Goal: Information Seeking & Learning: Learn about a topic

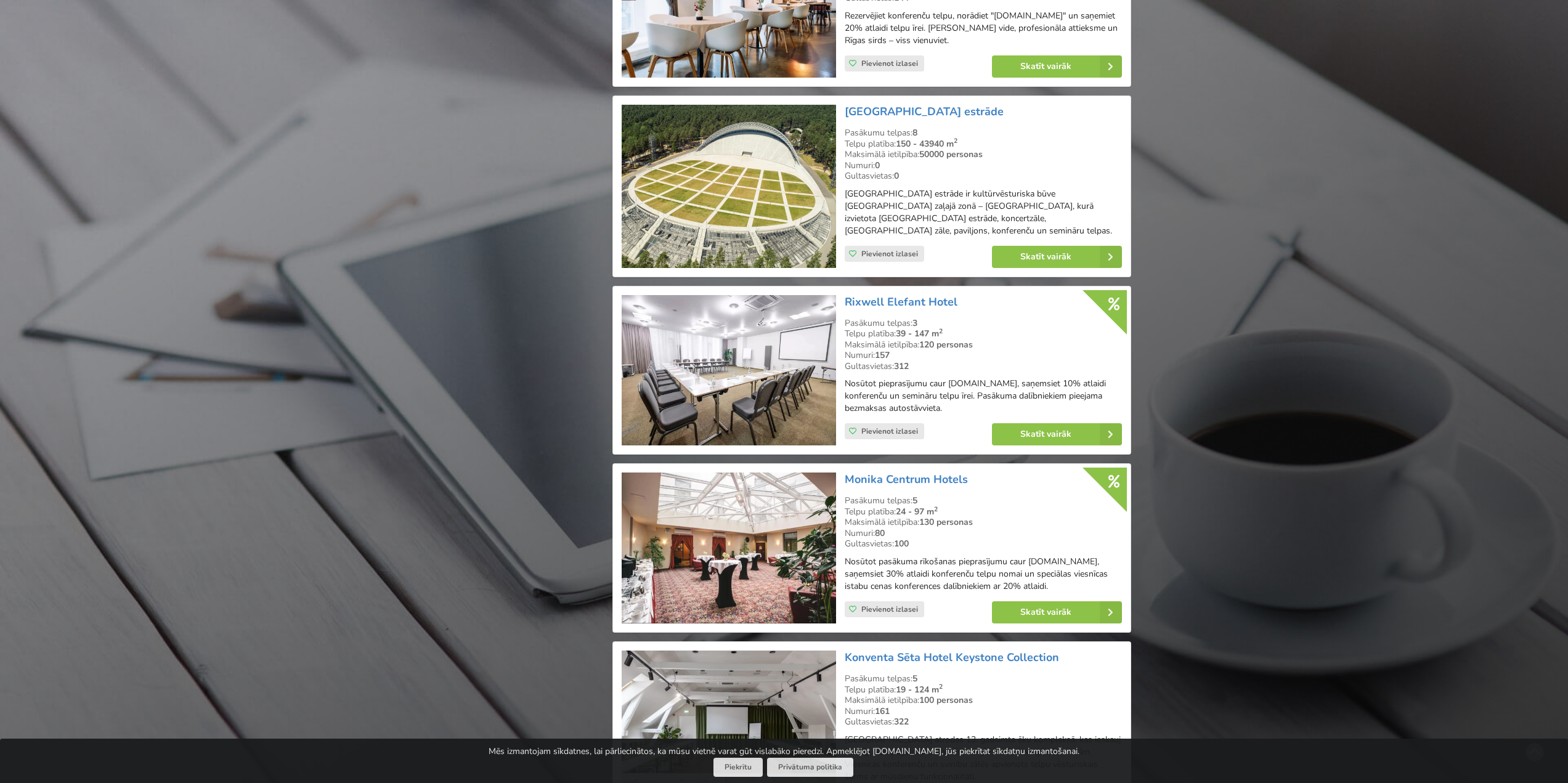
scroll to position [1725, 0]
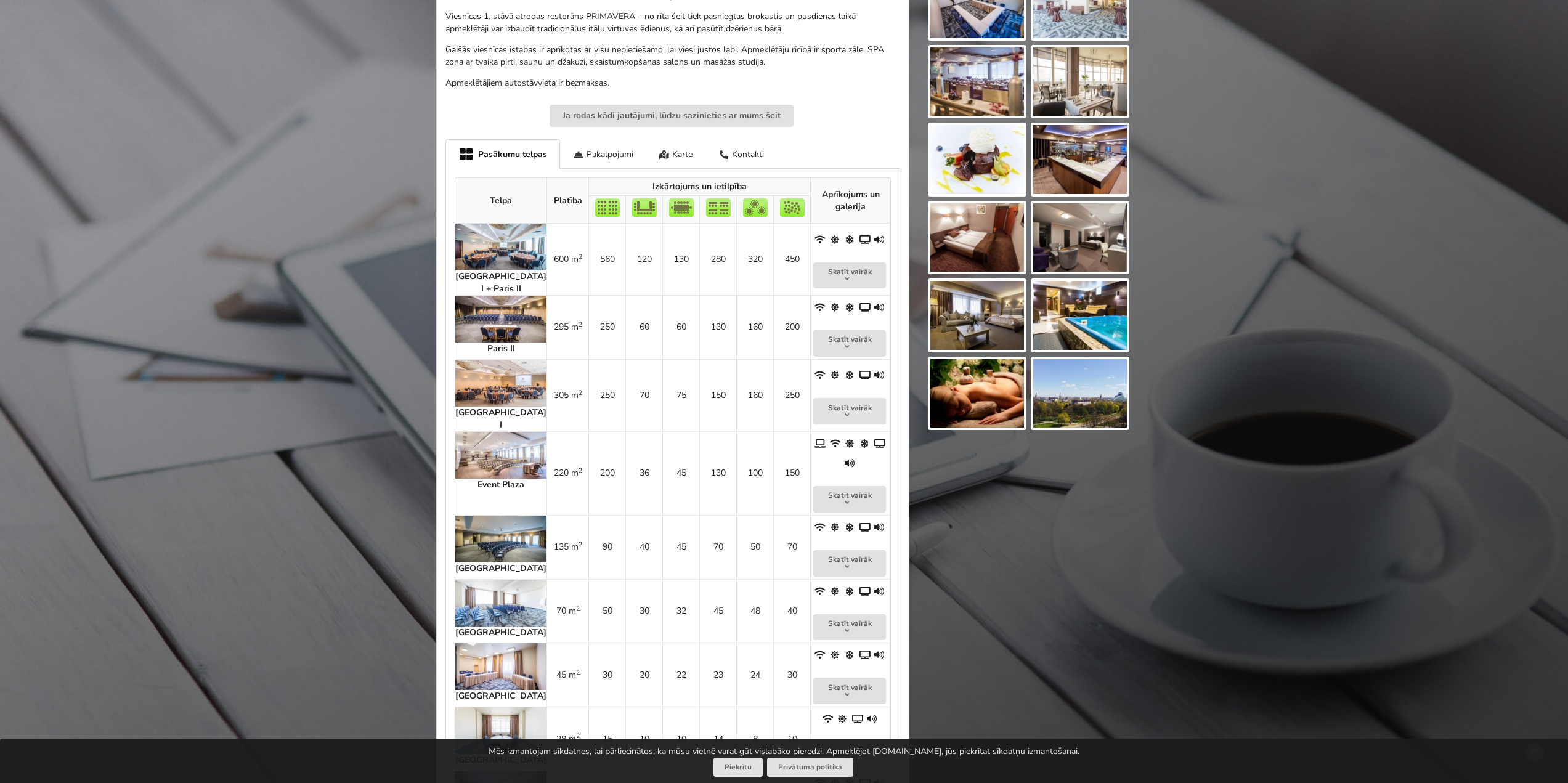
scroll to position [493, 0]
click at [482, 446] on img at bounding box center [501, 454] width 91 height 46
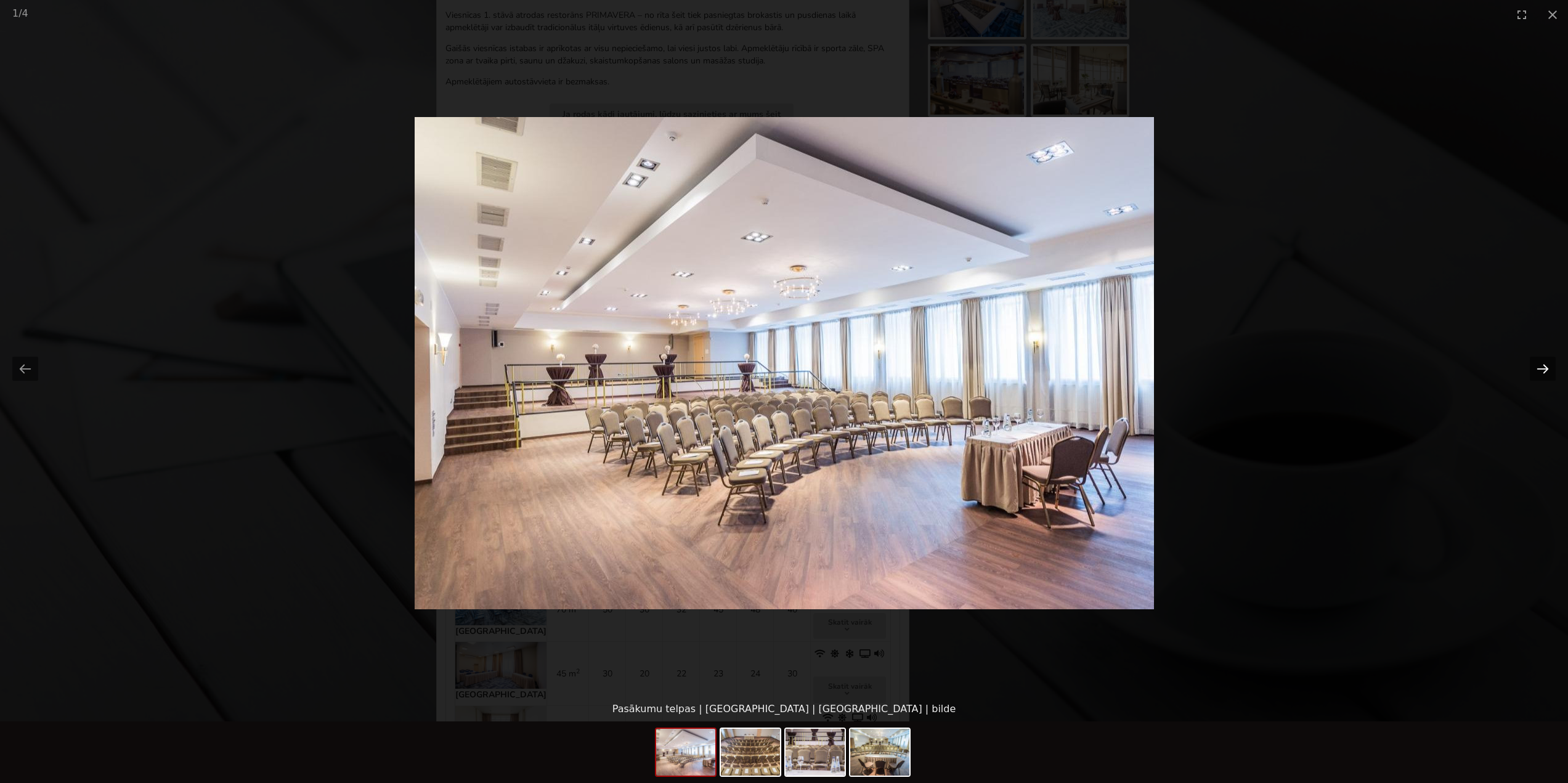
click at [1537, 366] on button "Next slide" at bounding box center [1542, 369] width 26 height 24
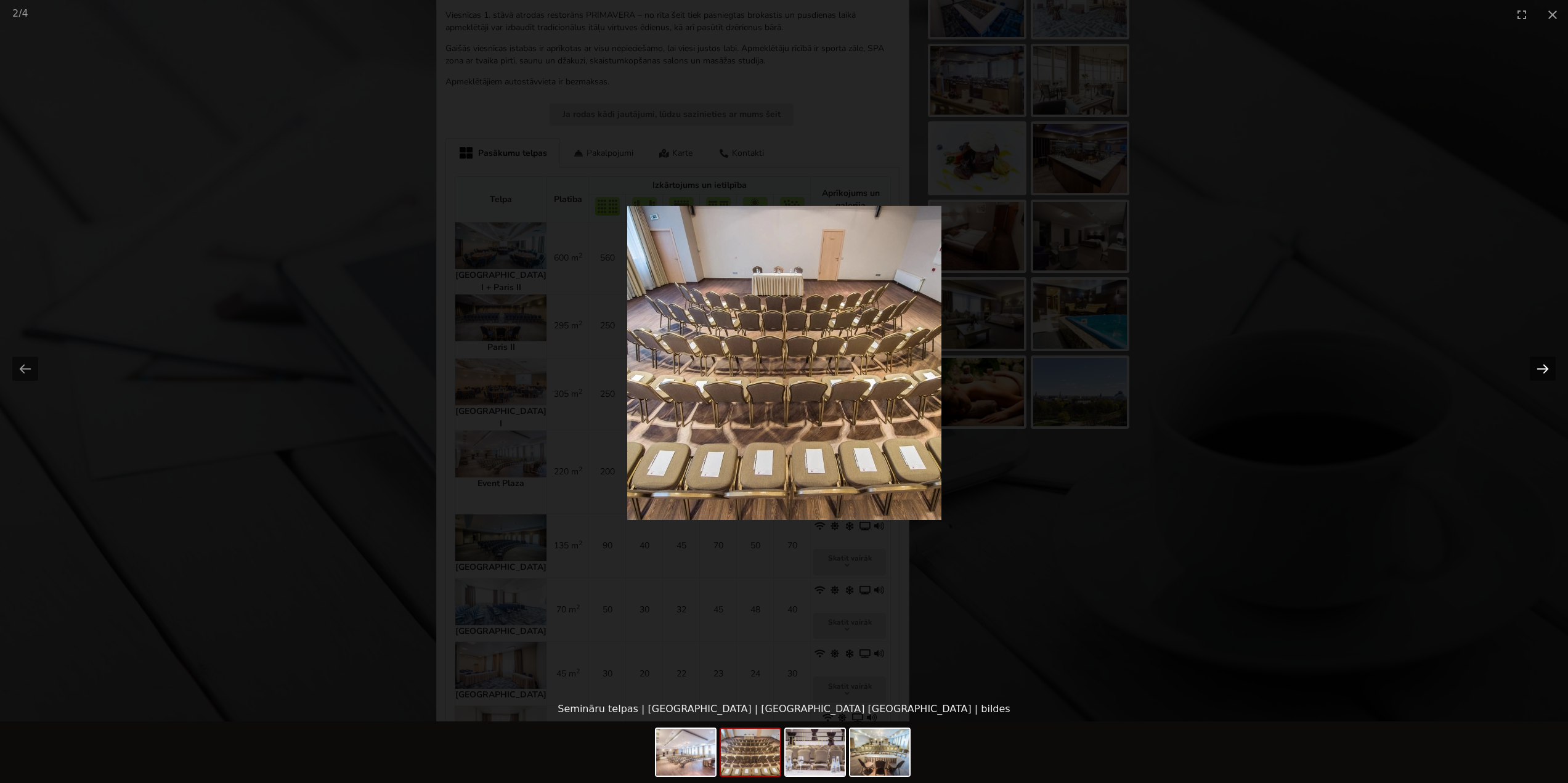
click at [1537, 366] on button "Next slide" at bounding box center [1542, 369] width 26 height 24
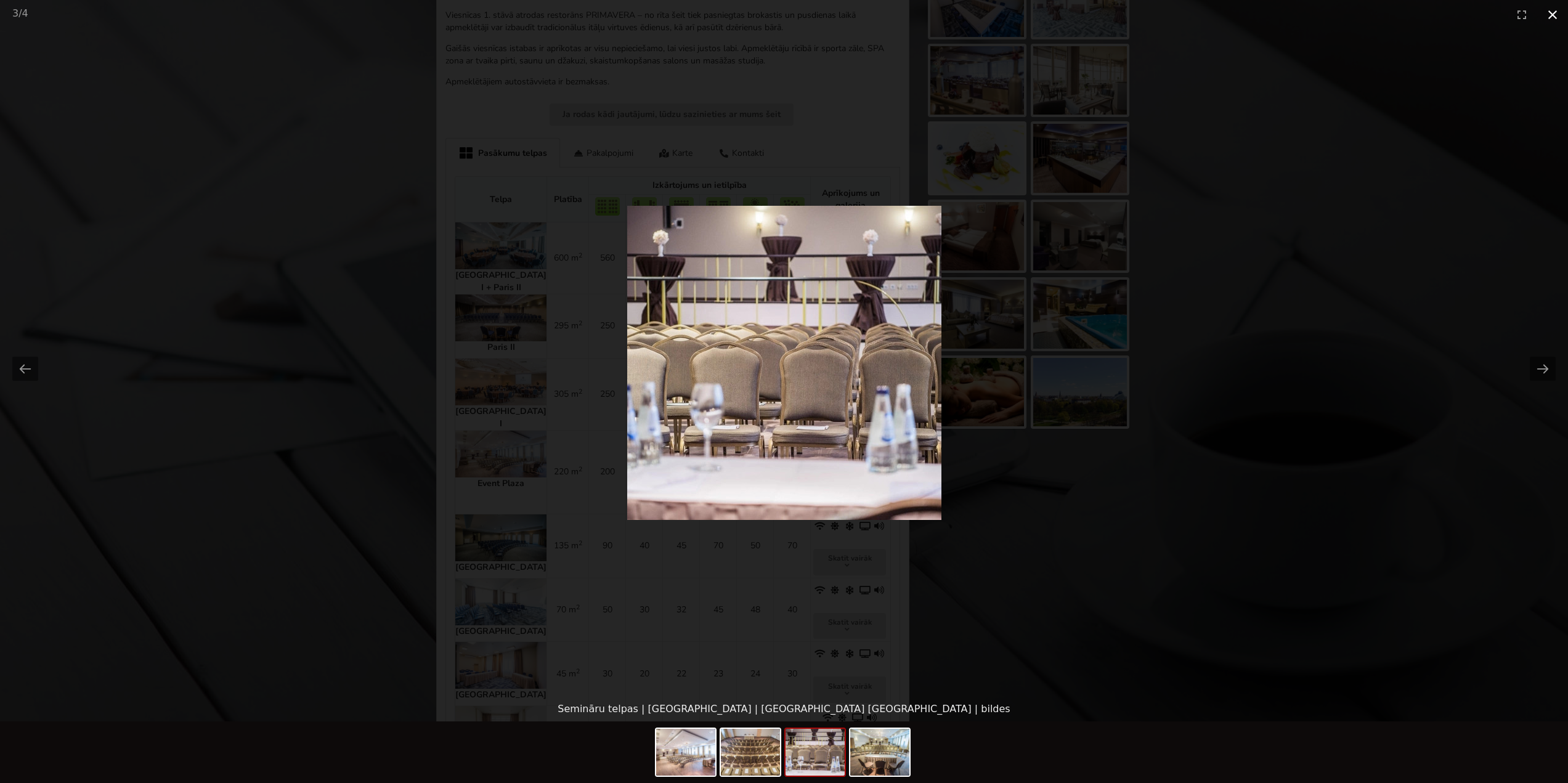
click at [1551, 13] on button "Close gallery" at bounding box center [1552, 14] width 31 height 29
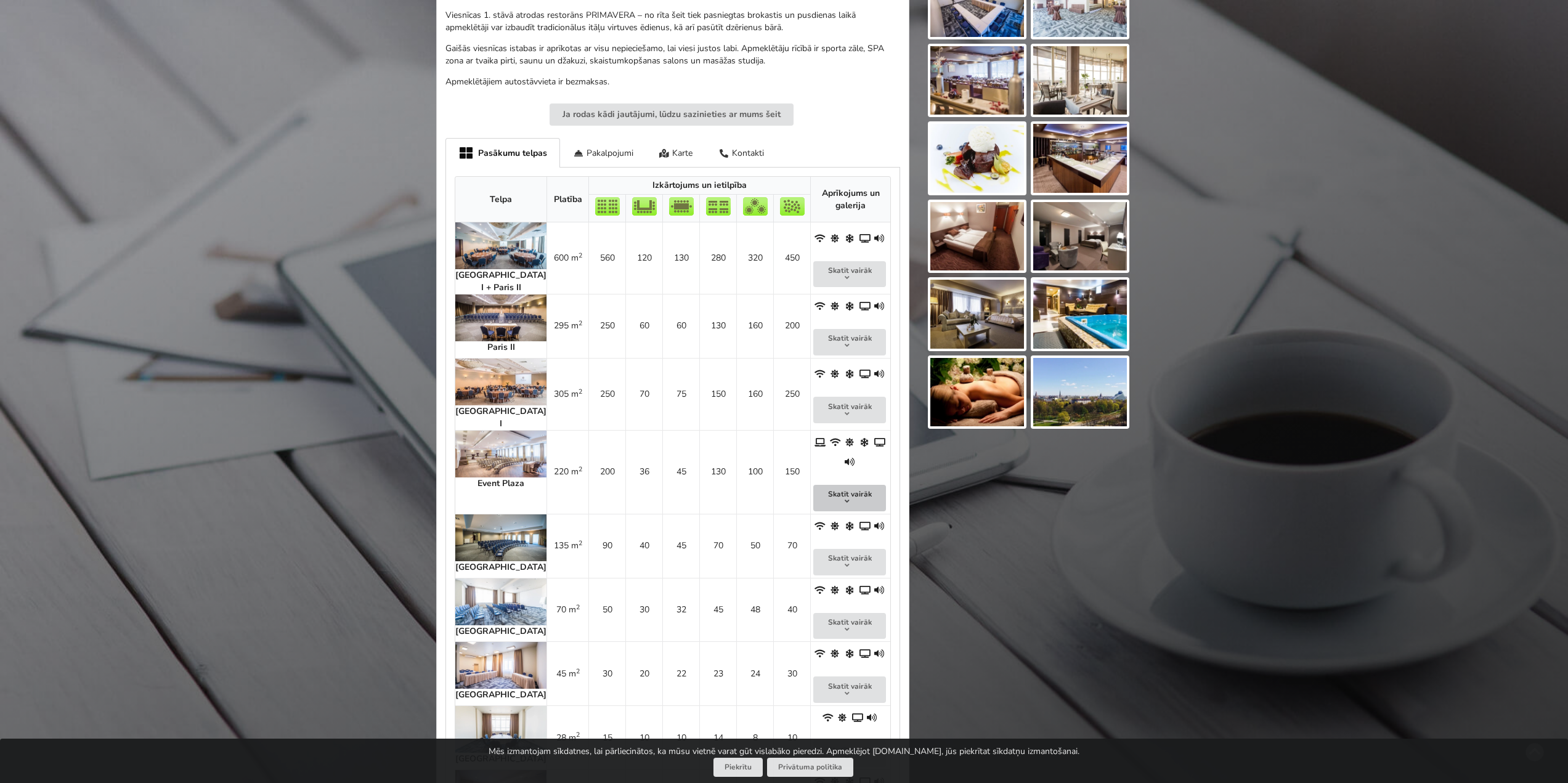
click at [833, 485] on button "Skatīt vairāk" at bounding box center [850, 499] width 72 height 27
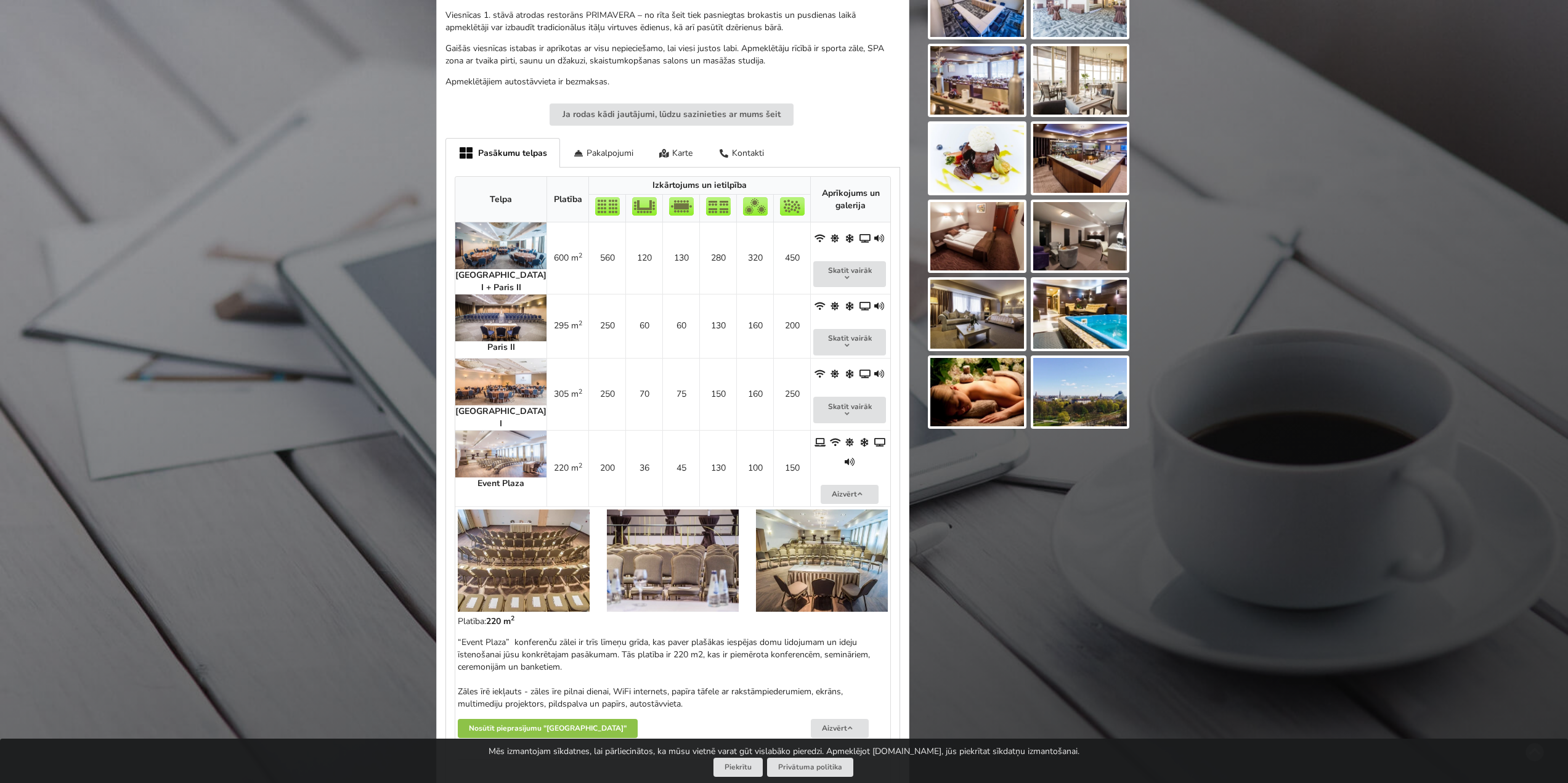
click at [543, 510] on img at bounding box center [523, 561] width 132 height 102
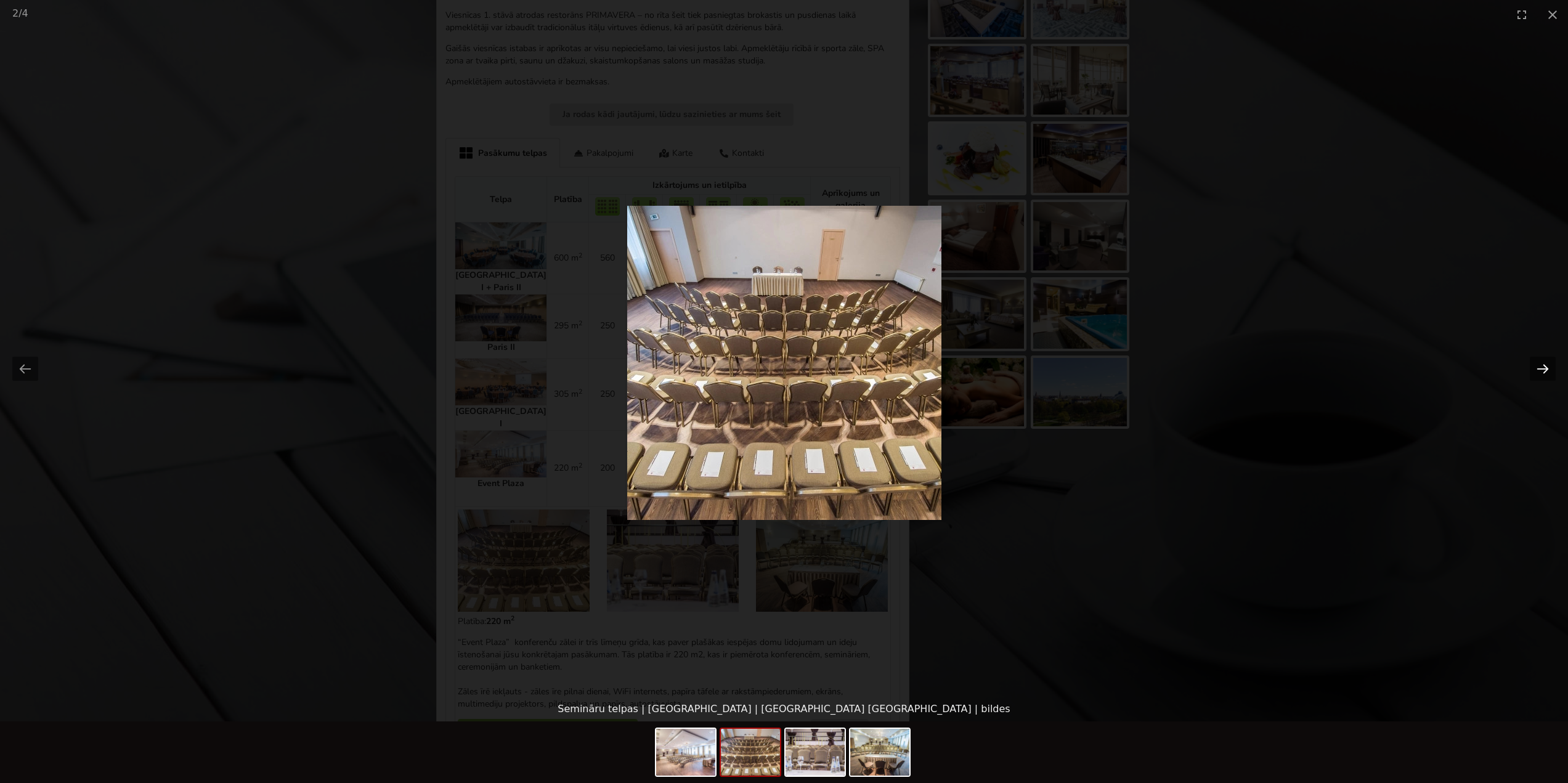
click at [1531, 361] on button "Next slide" at bounding box center [1542, 369] width 26 height 24
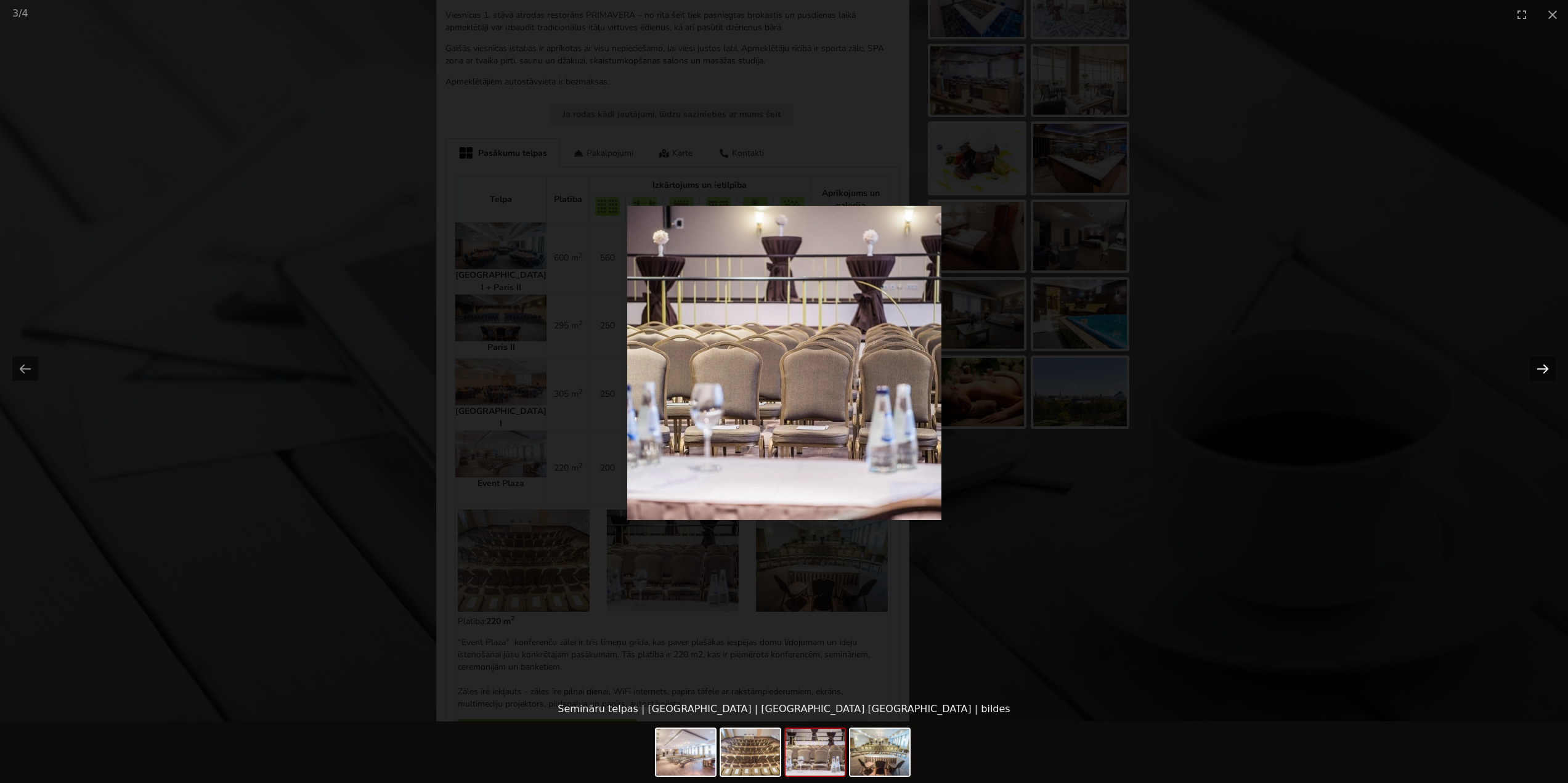
click at [1531, 361] on button "Next slide" at bounding box center [1542, 369] width 26 height 24
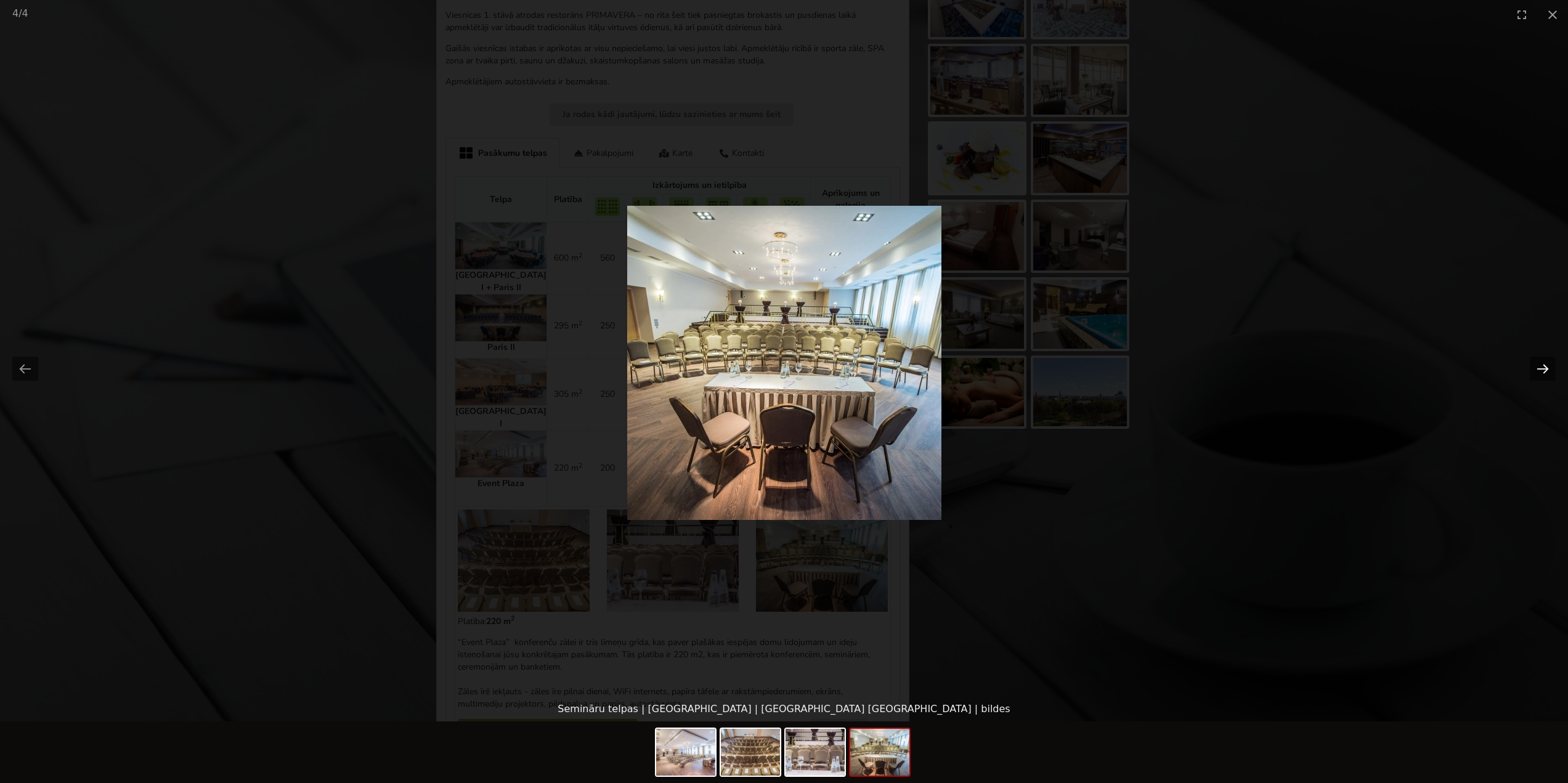
click at [1542, 364] on button "Next slide" at bounding box center [1542, 369] width 26 height 24
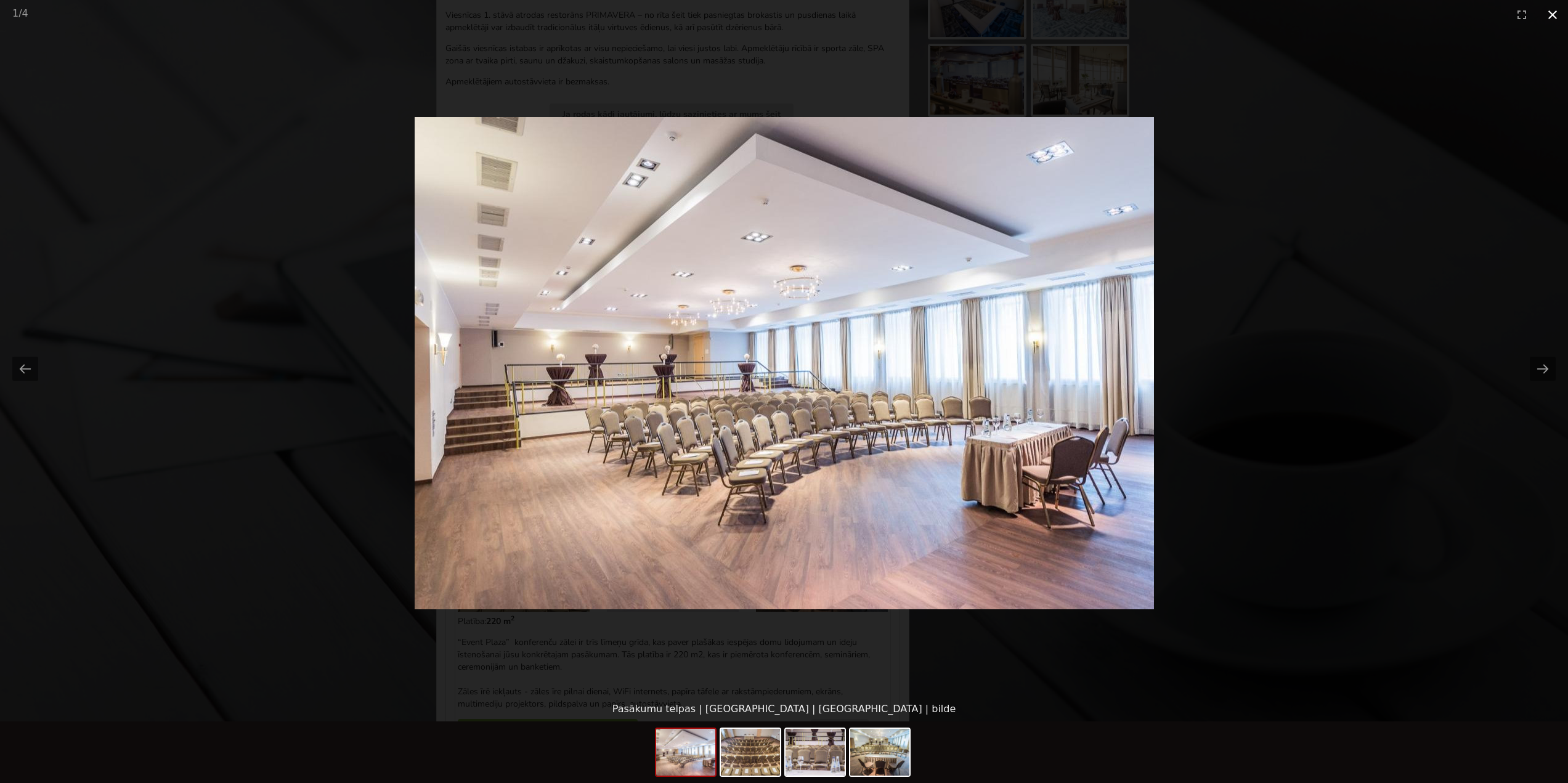
click at [1558, 10] on button "Close gallery" at bounding box center [1552, 14] width 31 height 29
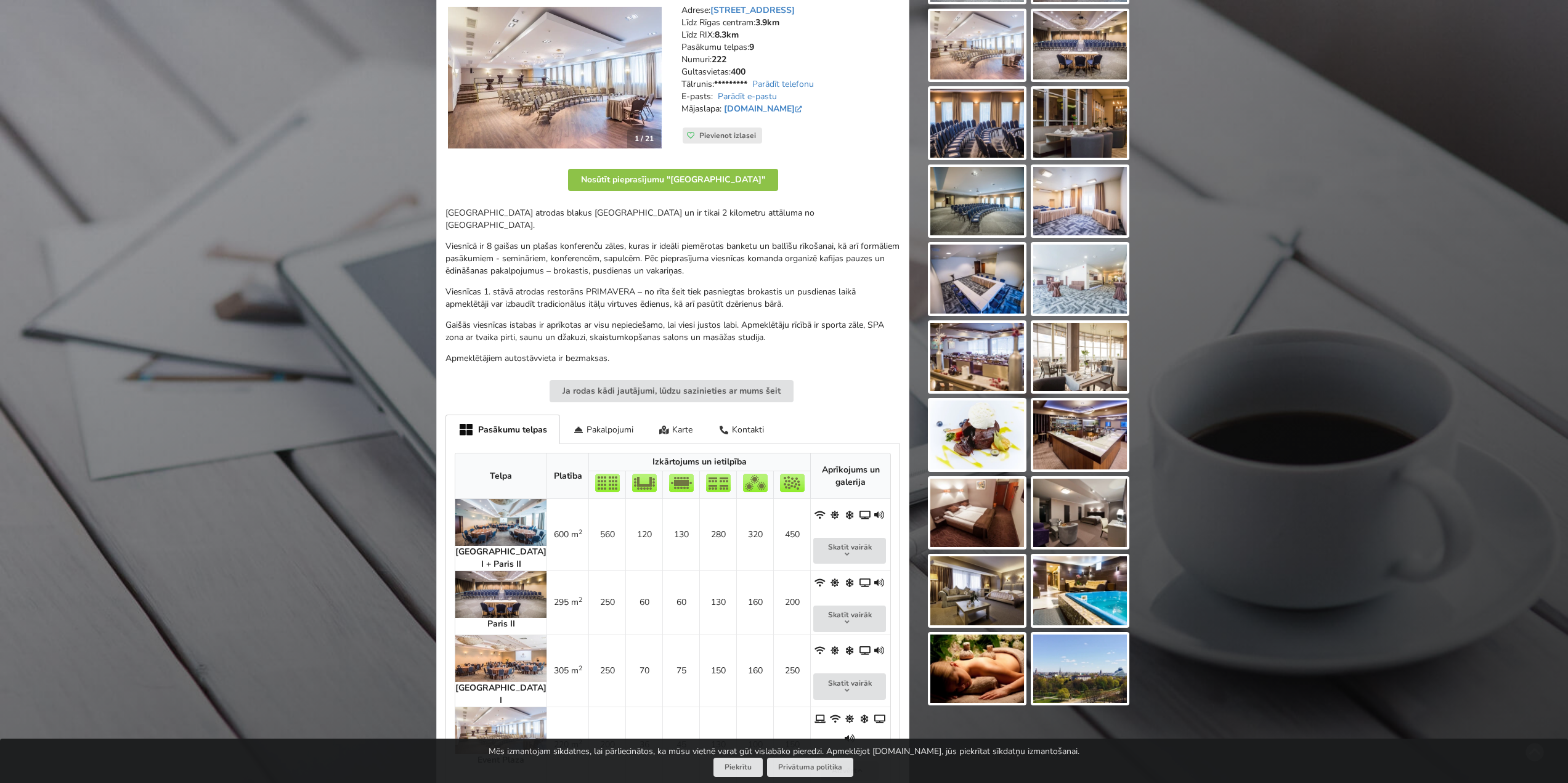
scroll to position [0, 0]
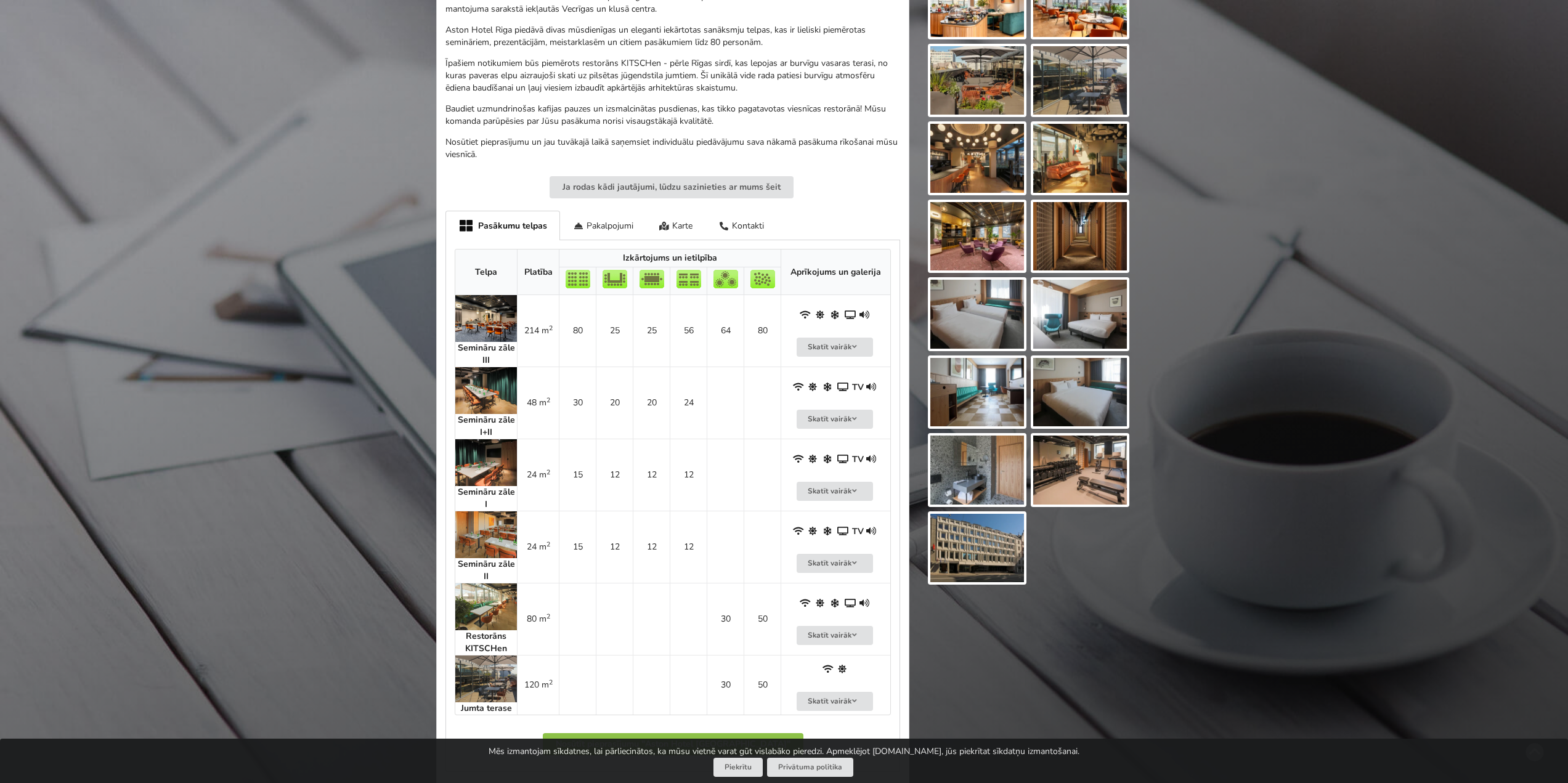
scroll to position [555, 0]
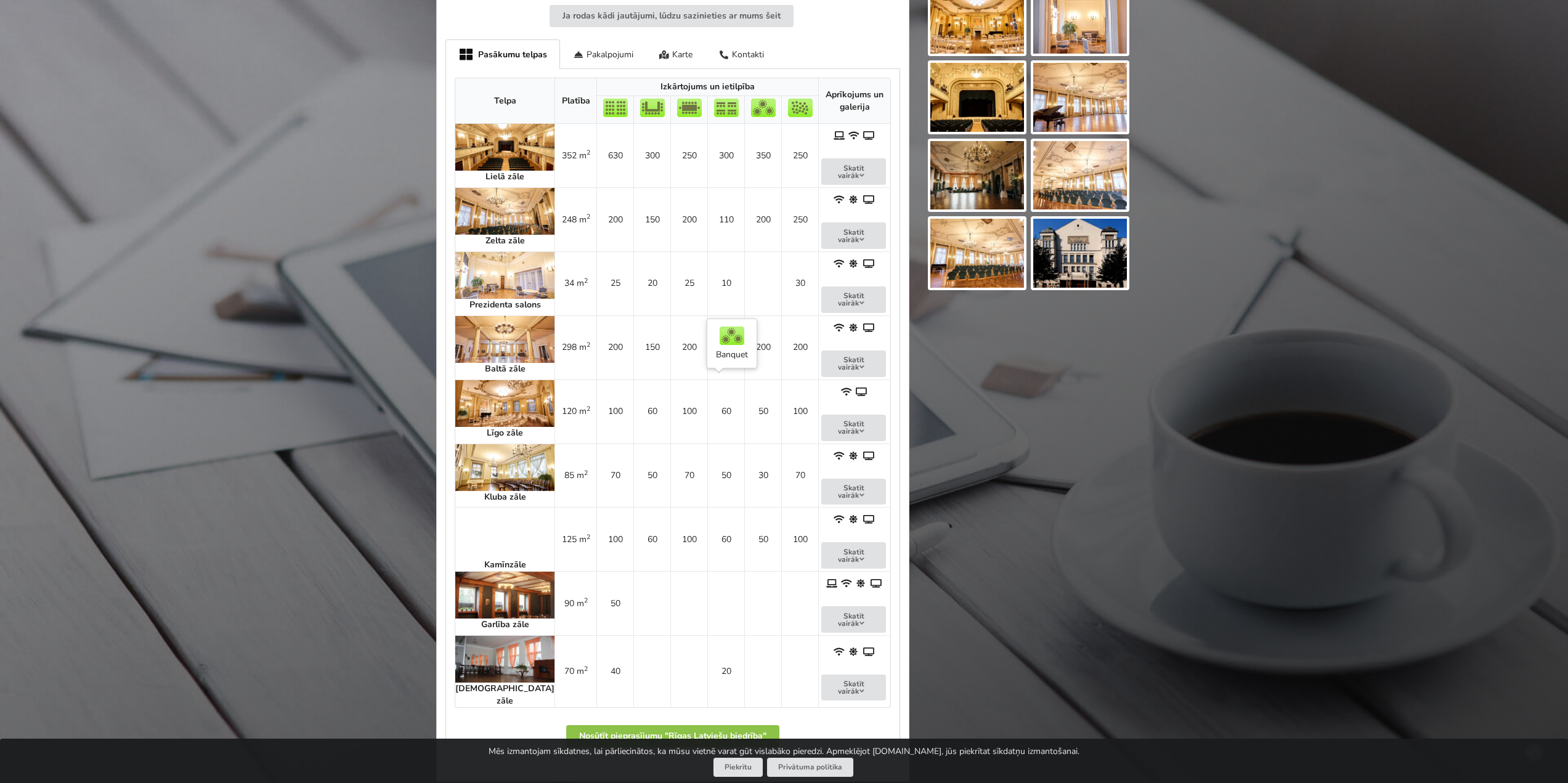
scroll to position [555, 0]
click at [486, 558] on strong "Kamīnzāle" at bounding box center [505, 564] width 42 height 12
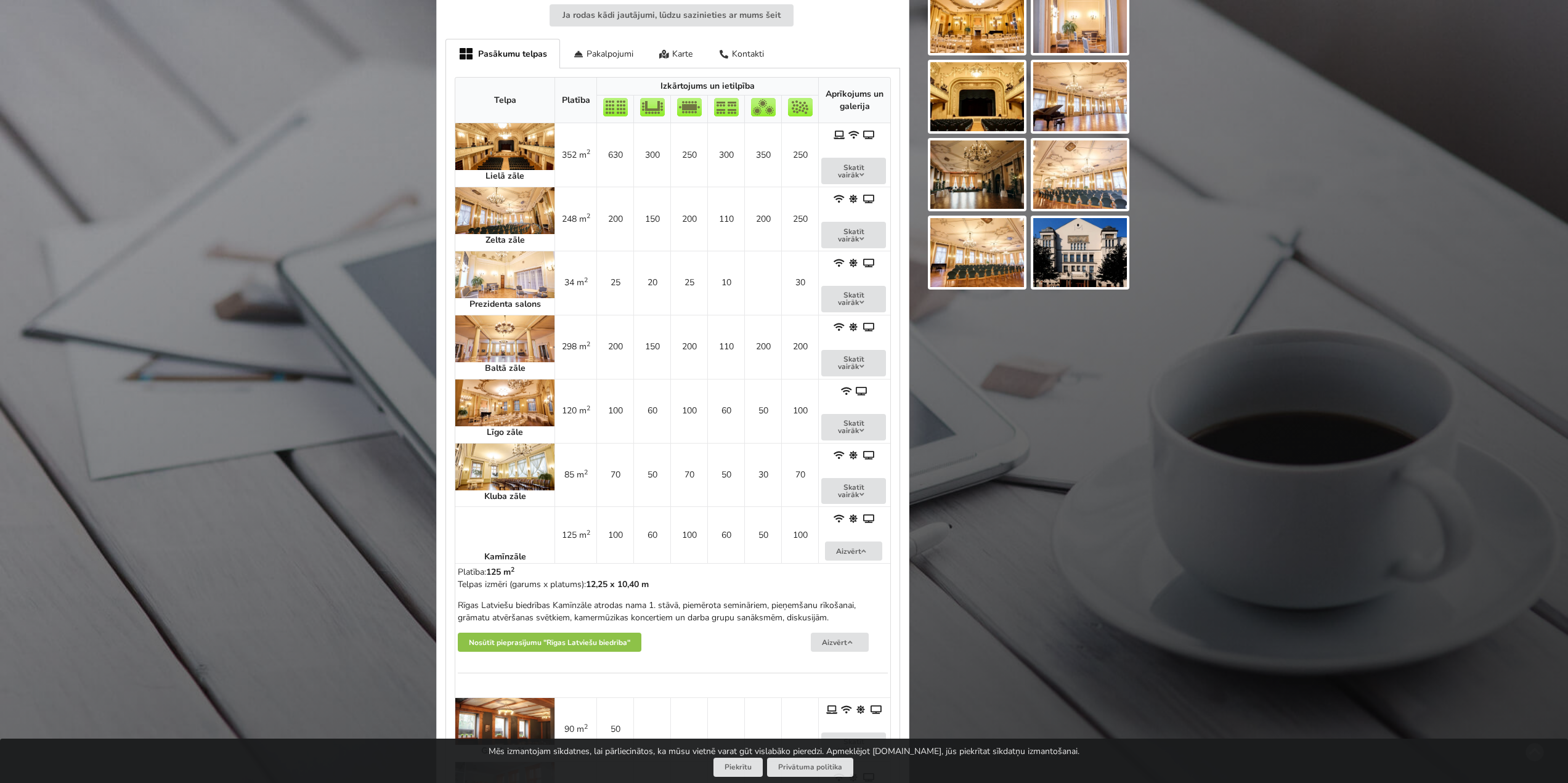
click at [772, 602] on p "Rīgas Latviešu biedrības Kamīnzāle atrodas nama 1. stāvā, piemērota semināriem,…" at bounding box center [673, 611] width 430 height 24
click at [484, 551] on strong "Kamīnzāle" at bounding box center [505, 556] width 42 height 12
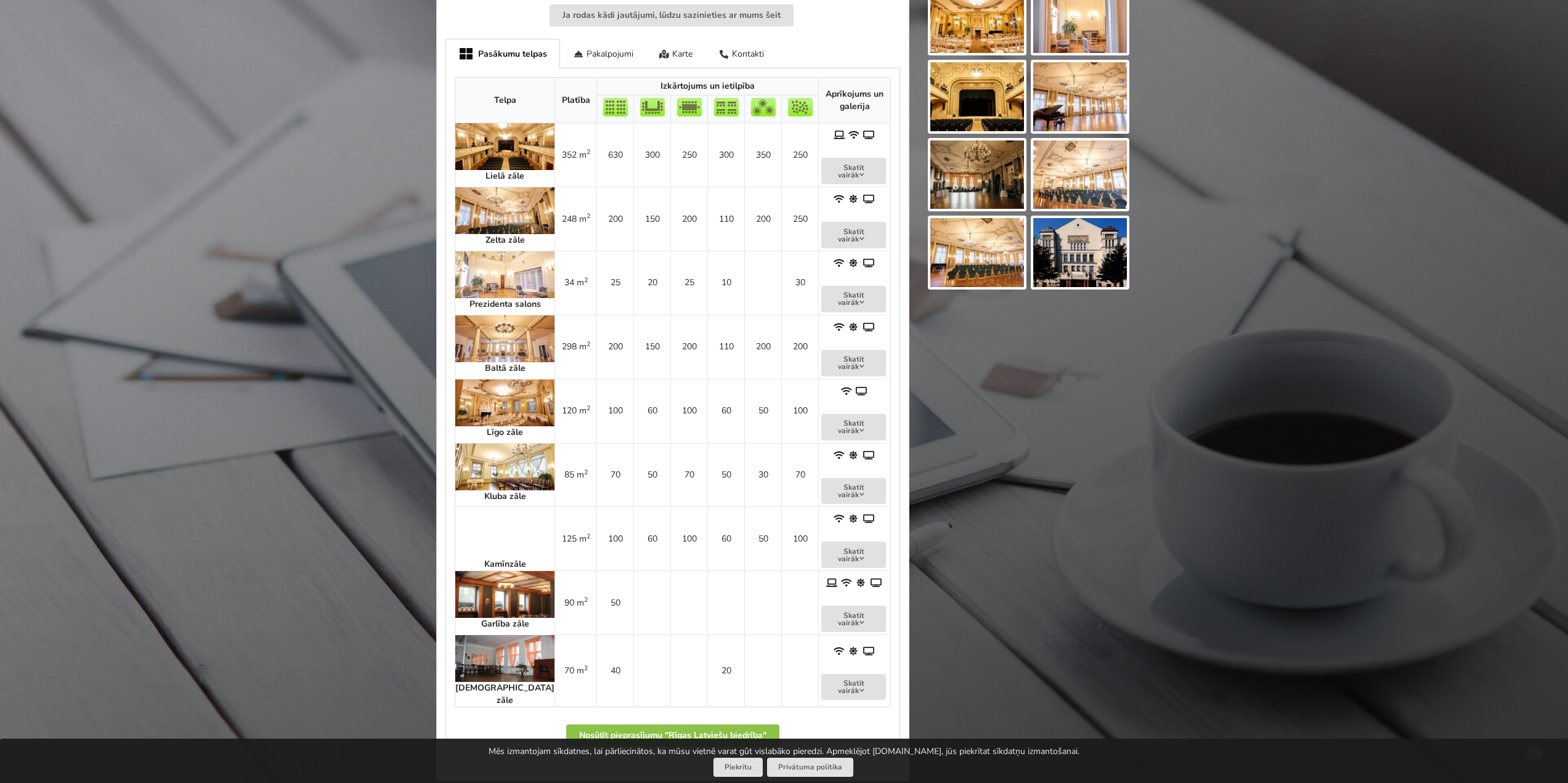
click at [484, 558] on strong "Kamīnzāle" at bounding box center [505, 564] width 42 height 12
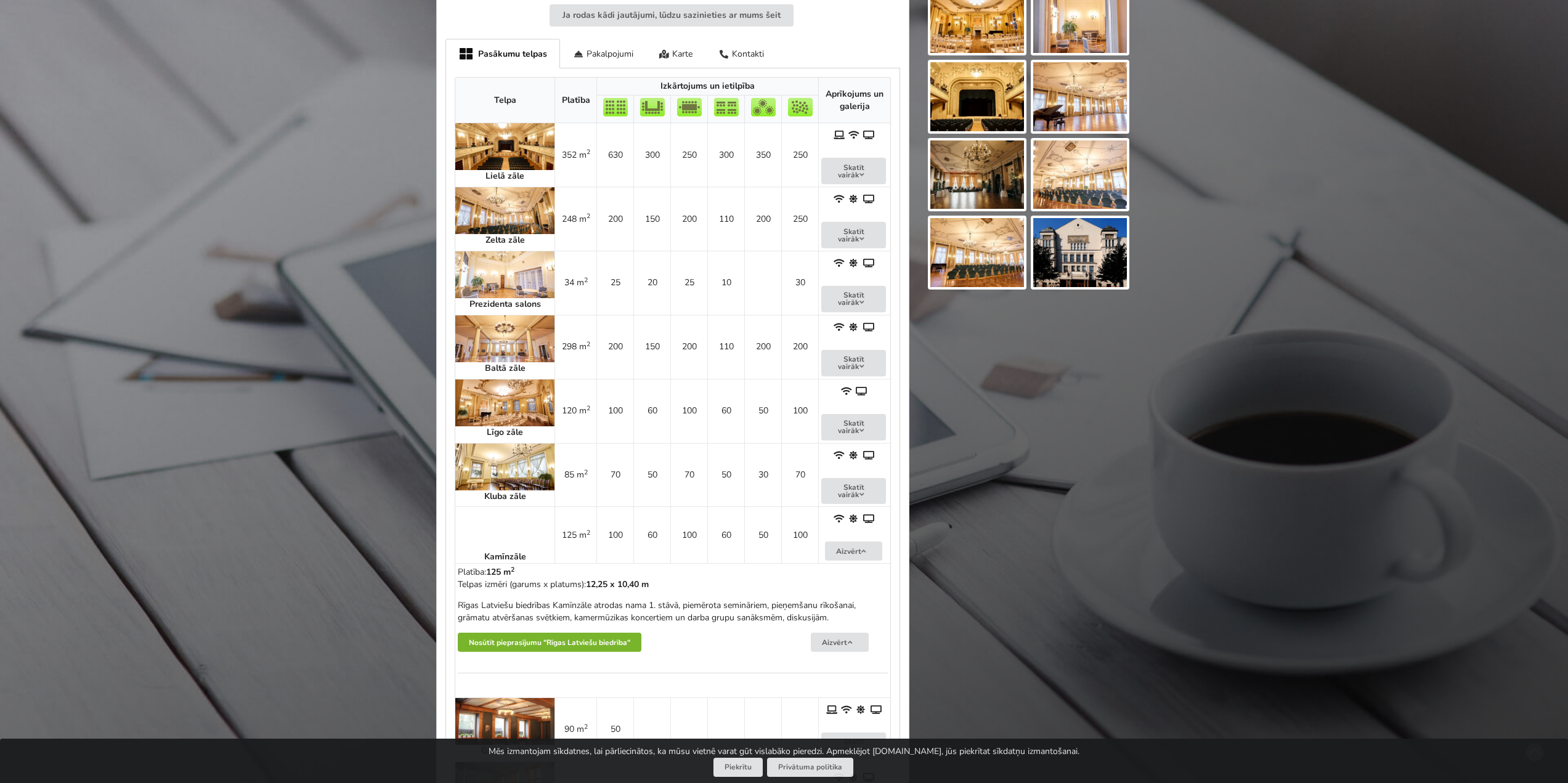
click at [591, 633] on button "Nosūtīt pieprasījumu "Rīgas Latviešu biedrība"" at bounding box center [549, 642] width 183 height 19
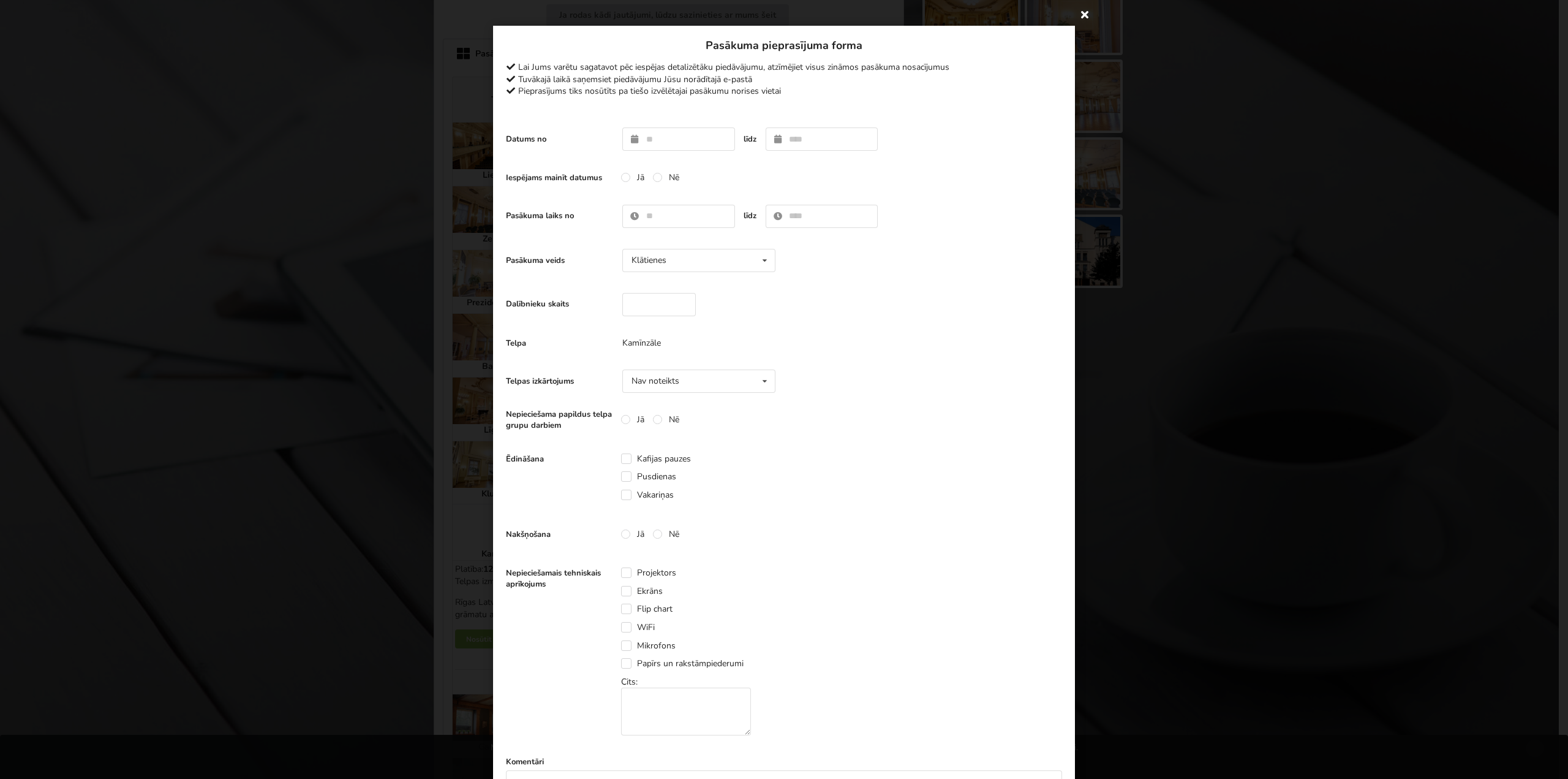
click at [1075, 16] on icon at bounding box center [1085, 13] width 20 height 20
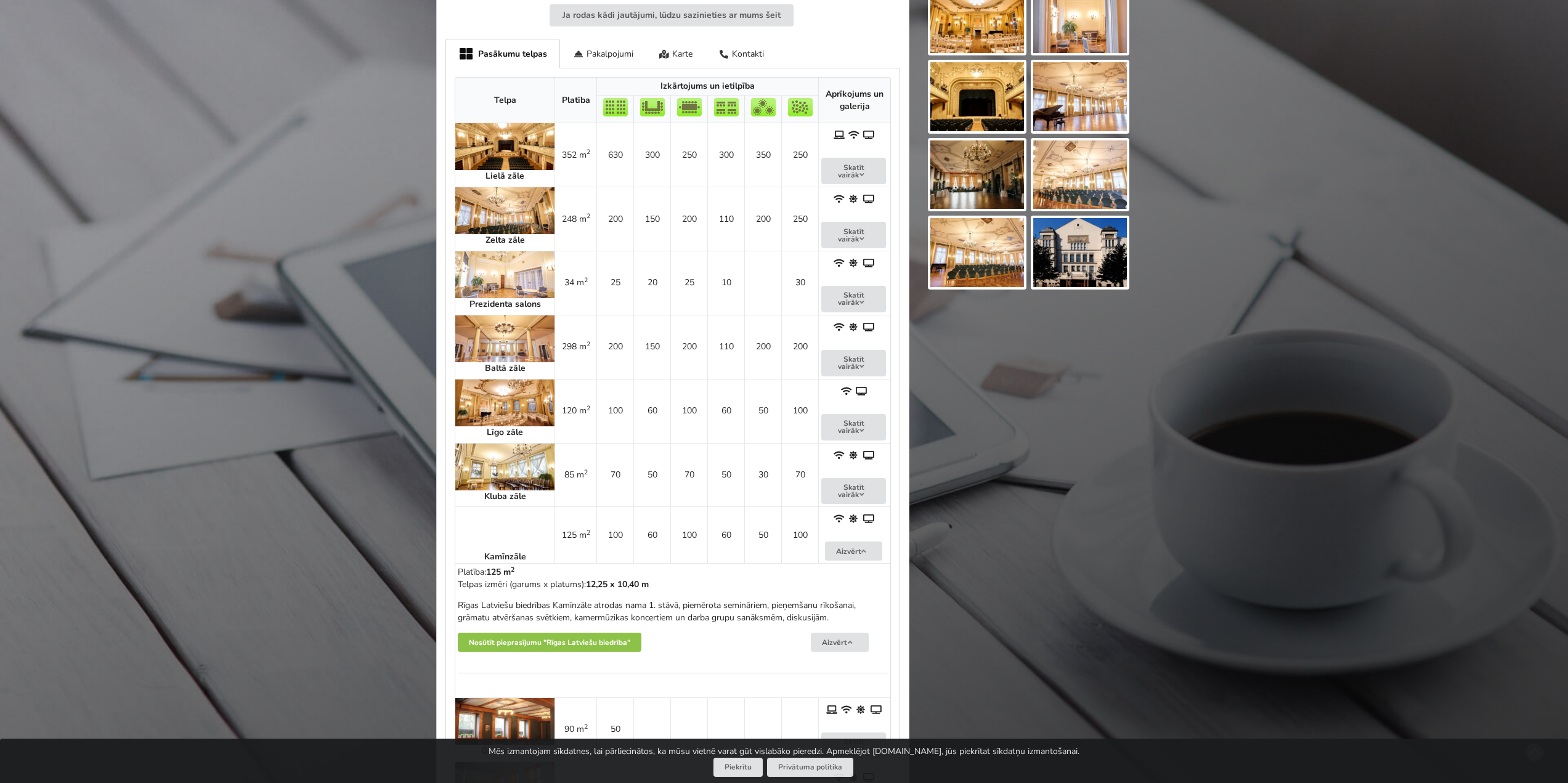
drag, startPoint x: 837, startPoint y: 610, endPoint x: 459, endPoint y: 558, distance: 381.6
click at [459, 566] on div "Platība: 125 m 2 Telpas izmēri (garums x platums): 12,25 x 10,40 m Rīgas Latvie…" at bounding box center [673, 630] width 430 height 128
copy div "Platība: 125 m 2 Telpas izmēri (garums x platums): 12,25 x 10,40 m Rīgas Latvie…"
